Goal: Task Accomplishment & Management: Complete application form

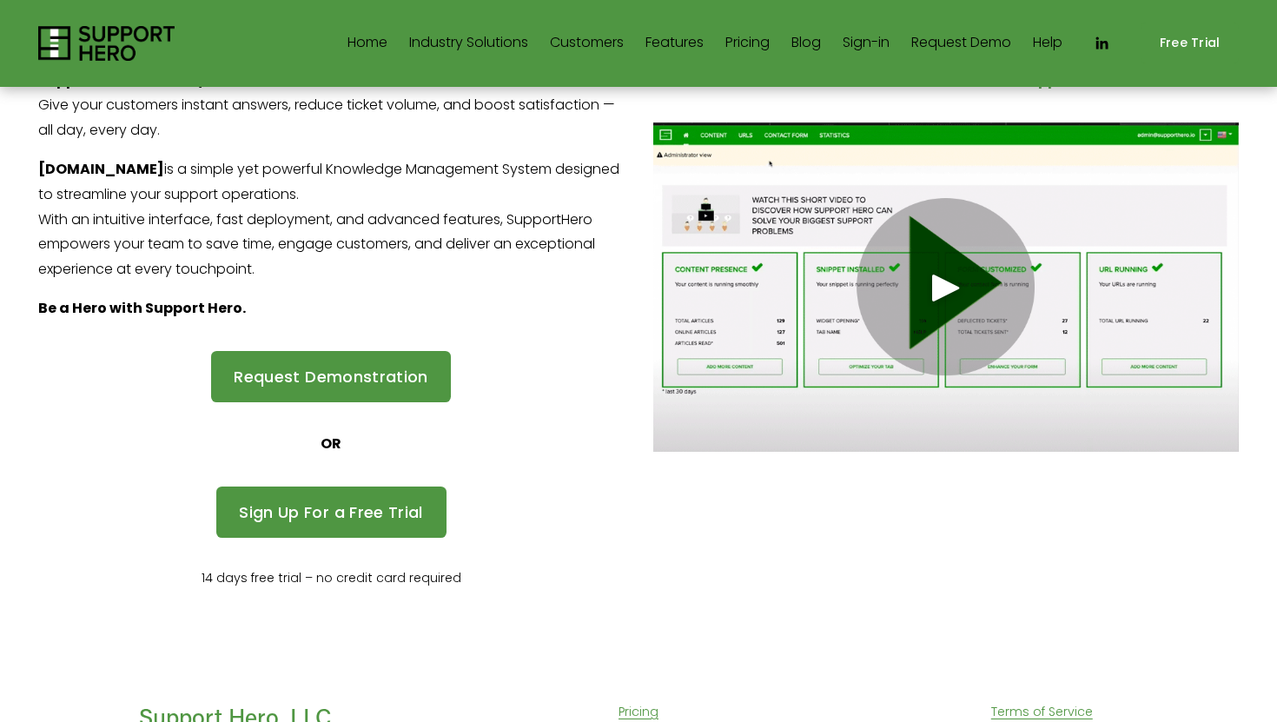
scroll to position [182, 0]
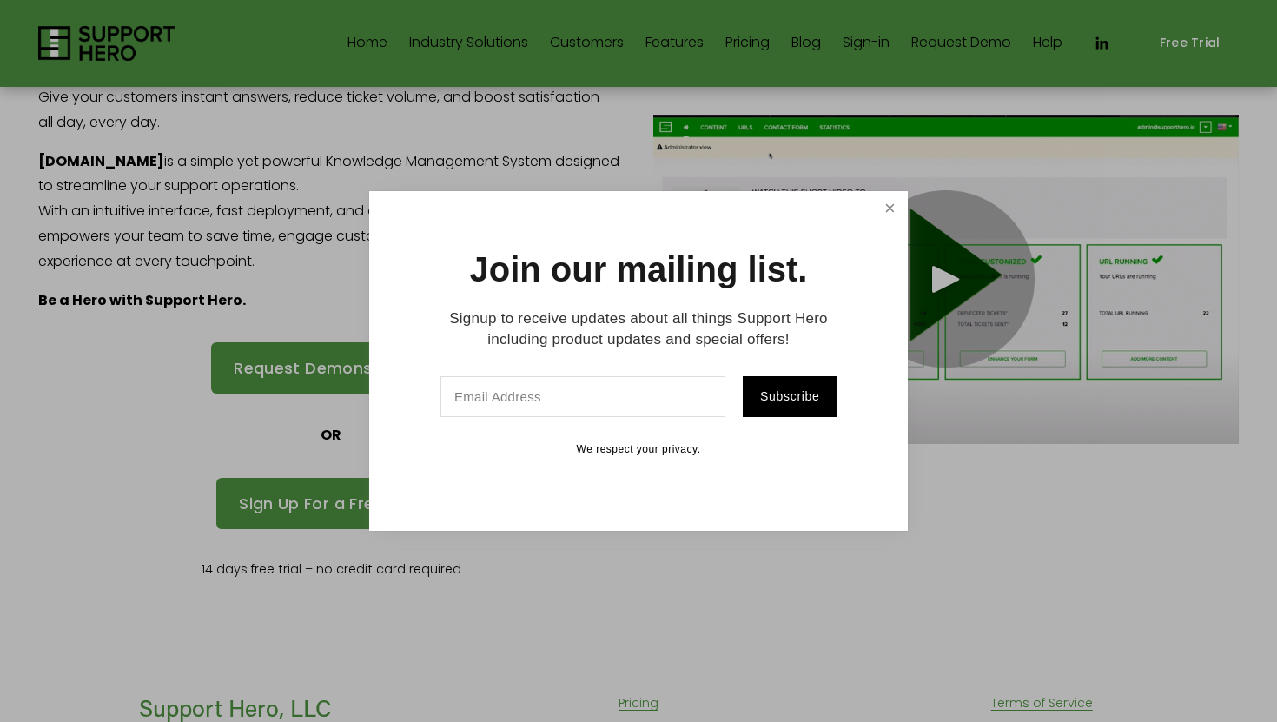
click at [888, 211] on link "Close" at bounding box center [890, 209] width 30 height 30
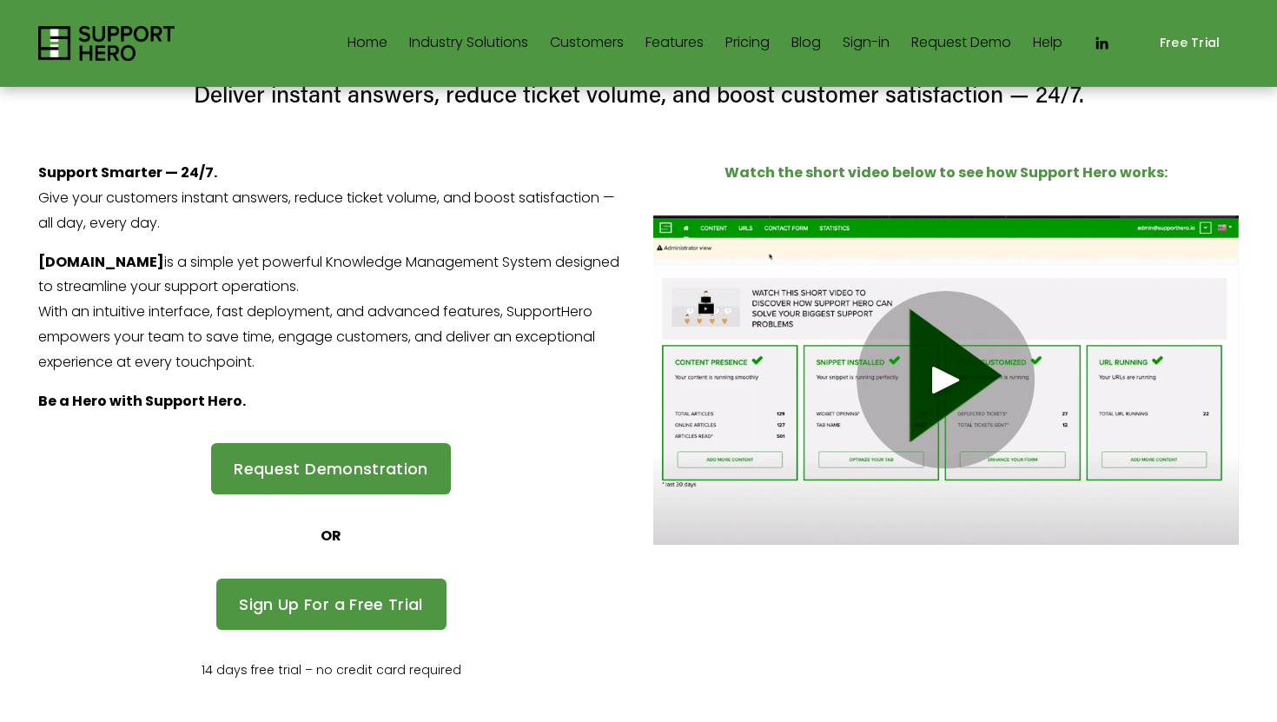
scroll to position [83, 0]
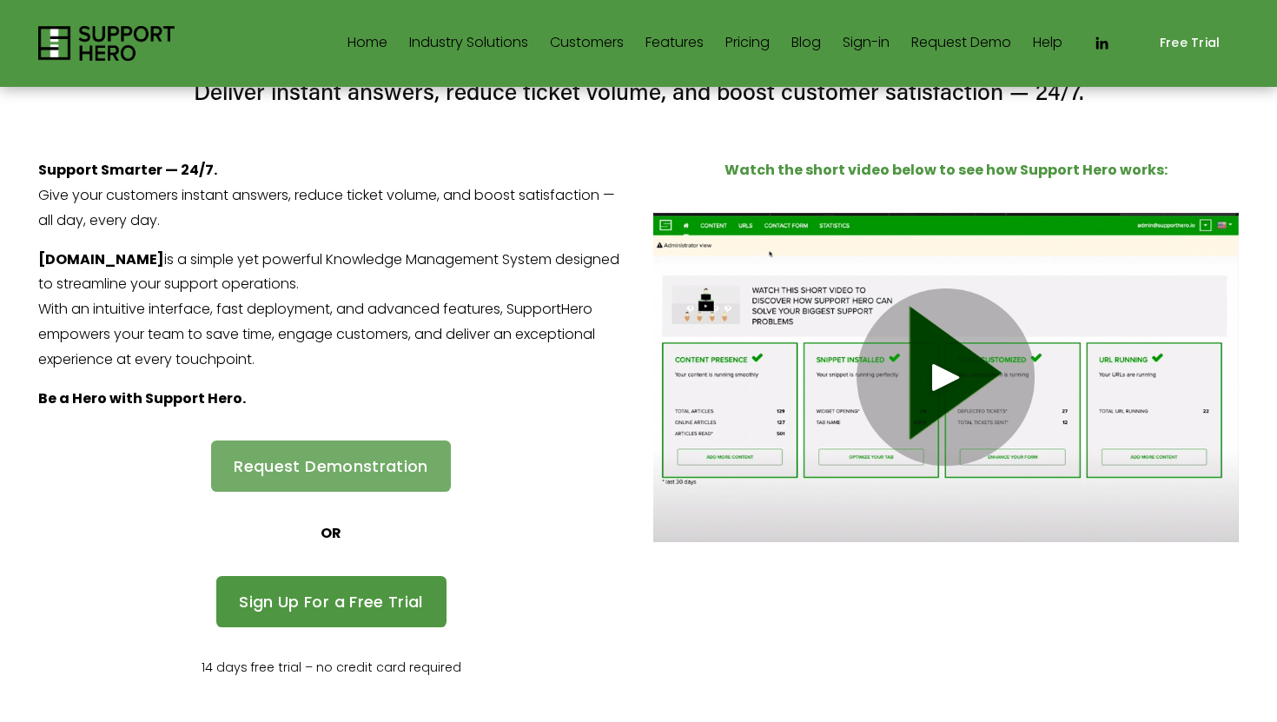
click at [375, 465] on link "Request Demonstration" at bounding box center [331, 465] width 241 height 51
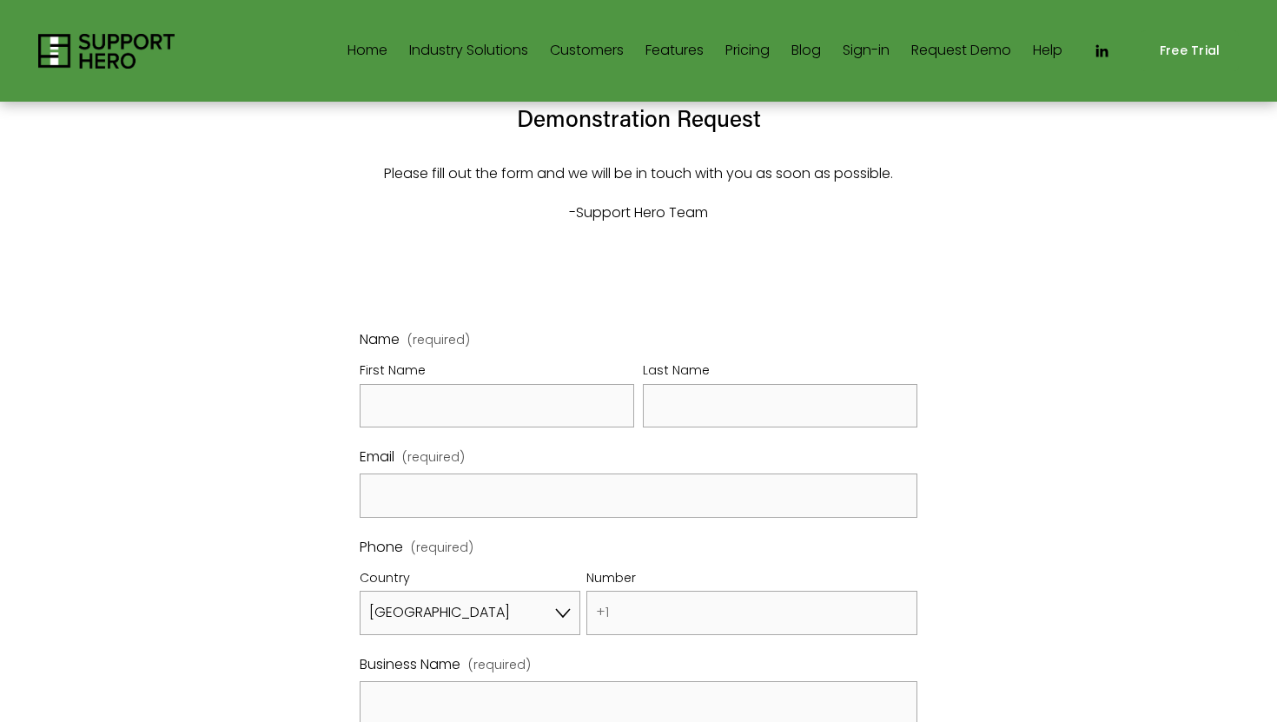
select select "US"
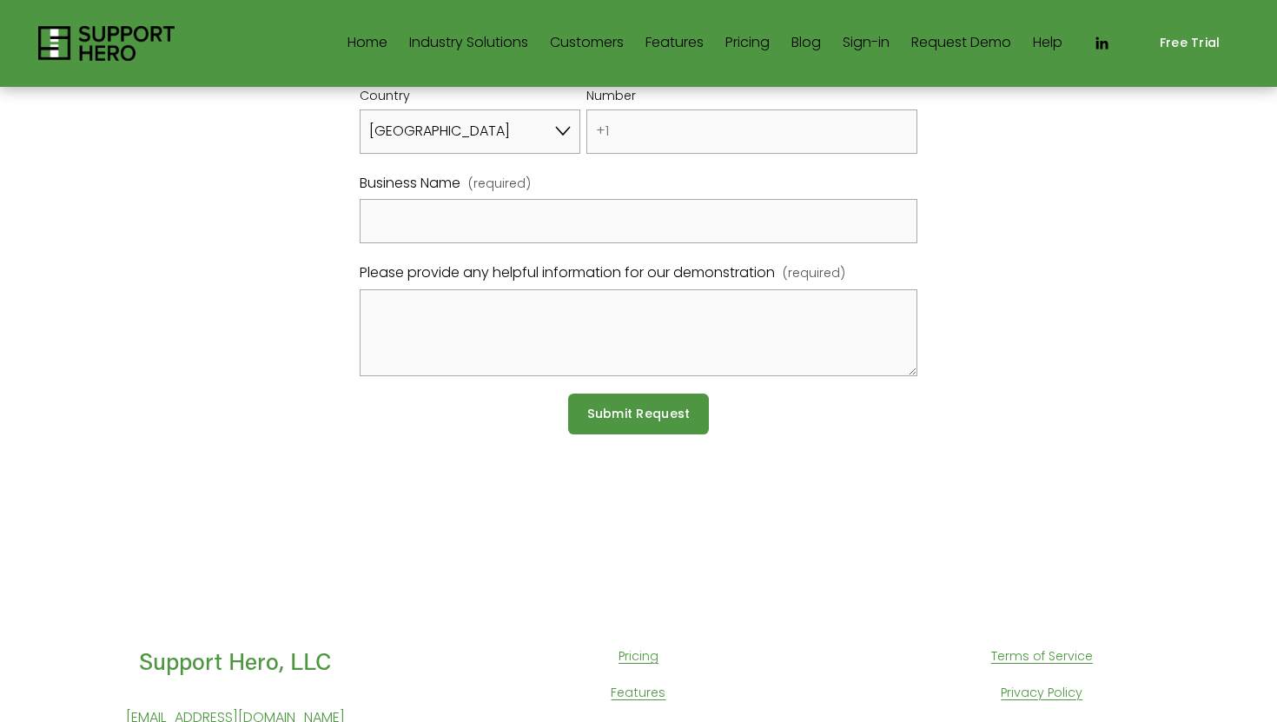
scroll to position [570, 0]
